Goal: Task Accomplishment & Management: Use online tool/utility

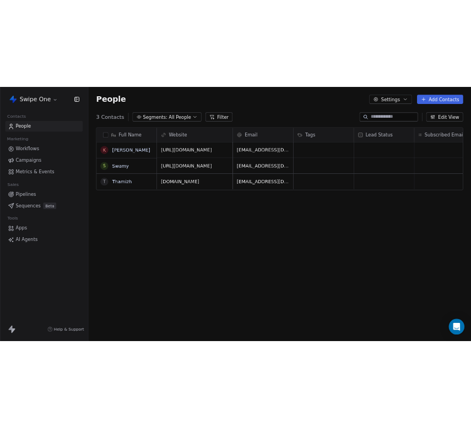
scroll to position [377, 644]
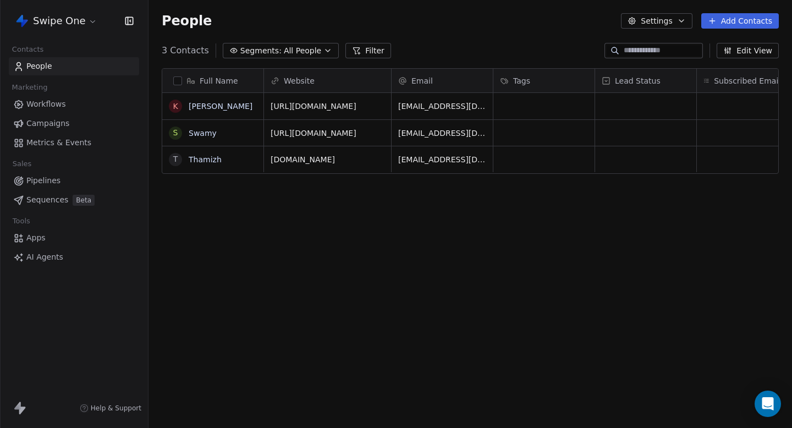
click at [61, 129] on link "Campaigns" at bounding box center [74, 123] width 130 height 18
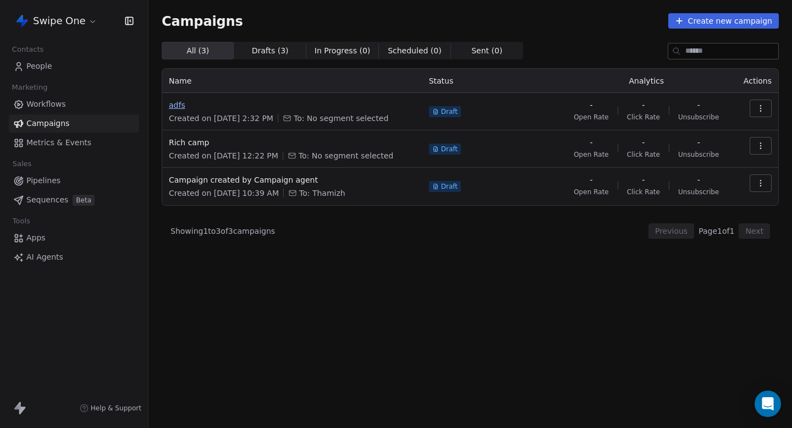
click at [185, 108] on span "adfs" at bounding box center [292, 105] width 247 height 11
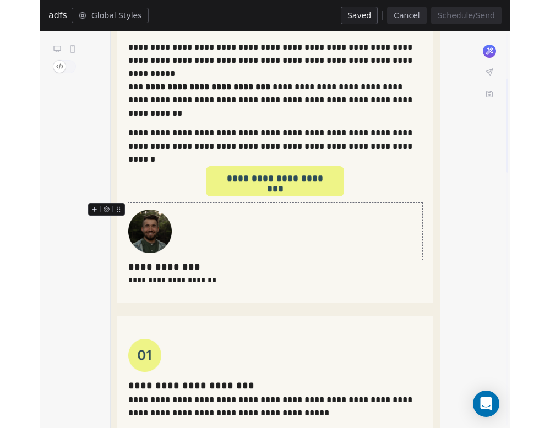
scroll to position [193, 0]
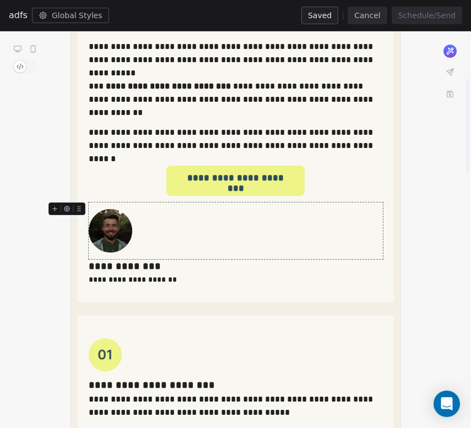
click at [116, 216] on img at bounding box center [110, 230] width 43 height 43
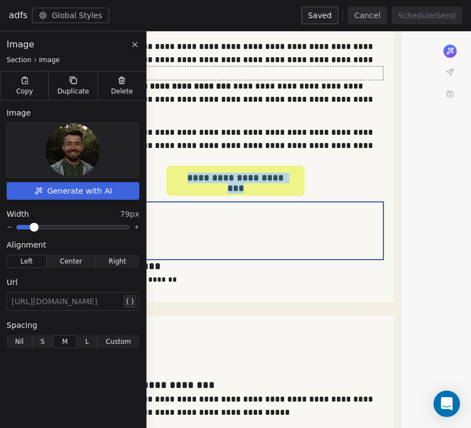
click at [75, 150] on img at bounding box center [73, 150] width 54 height 54
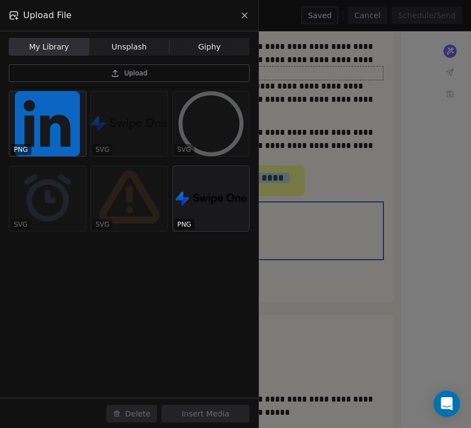
click at [145, 46] on span "Unsplash" at bounding box center [129, 47] width 35 height 12
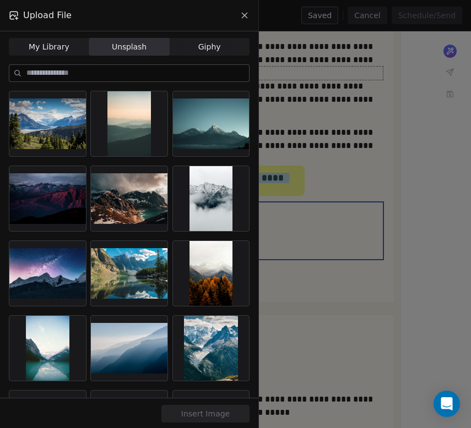
click at [63, 48] on span "My Library" at bounding box center [49, 47] width 41 height 12
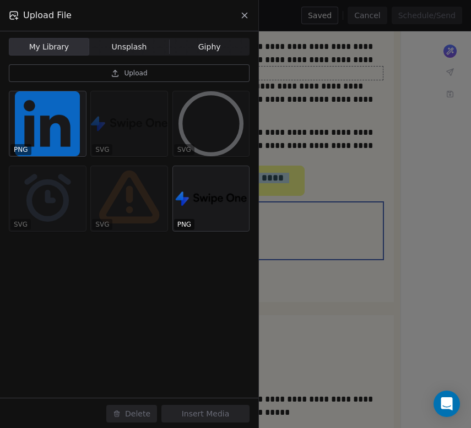
click at [242, 10] on div "Upload File" at bounding box center [129, 15] width 258 height 31
click at [244, 13] on icon at bounding box center [244, 15] width 10 height 10
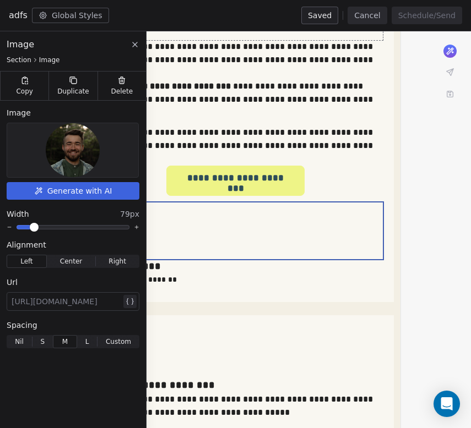
click at [132, 48] on icon at bounding box center [134, 44] width 9 height 9
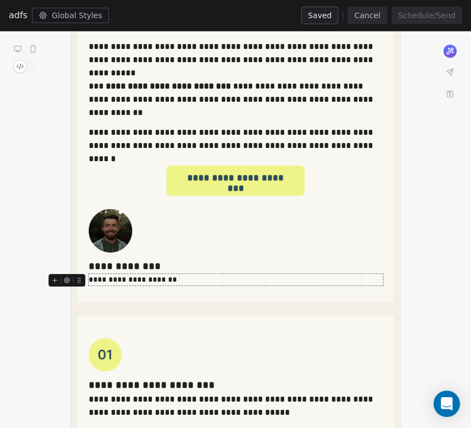
click at [240, 278] on div "**********" at bounding box center [236, 280] width 294 height 12
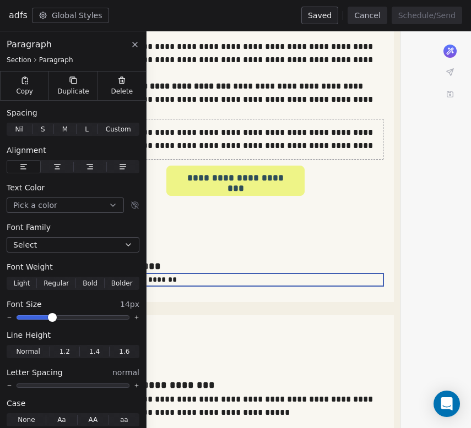
click at [334, 147] on div "**********" at bounding box center [236, 139] width 294 height 26
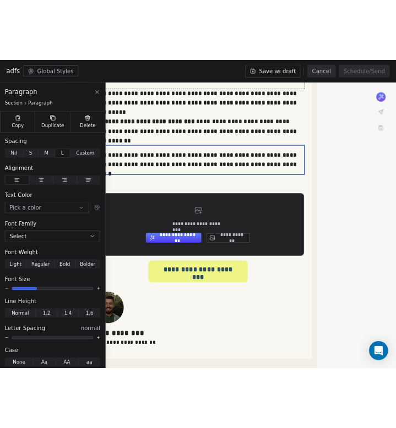
scroll to position [180, 0]
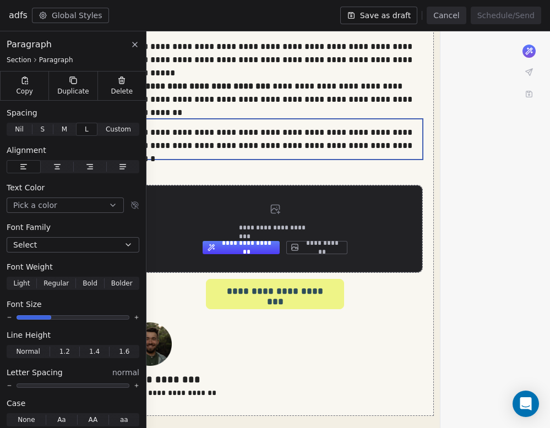
click at [310, 244] on button "**********" at bounding box center [316, 247] width 61 height 13
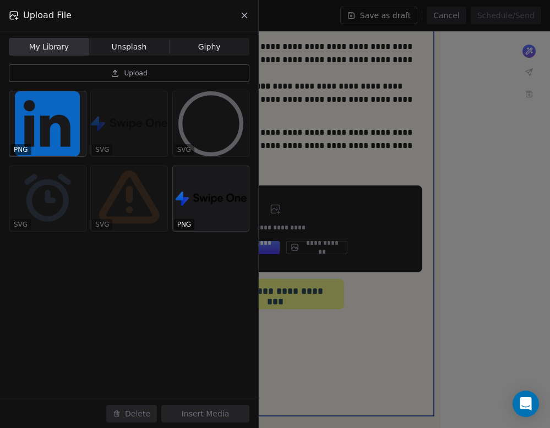
click at [151, 73] on button "Upload" at bounding box center [129, 73] width 240 height 18
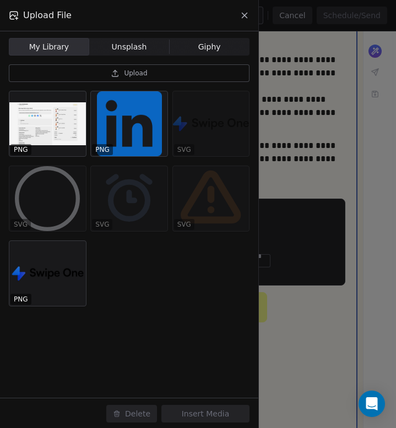
scroll to position [193, 0]
